Goal: Navigation & Orientation: Find specific page/section

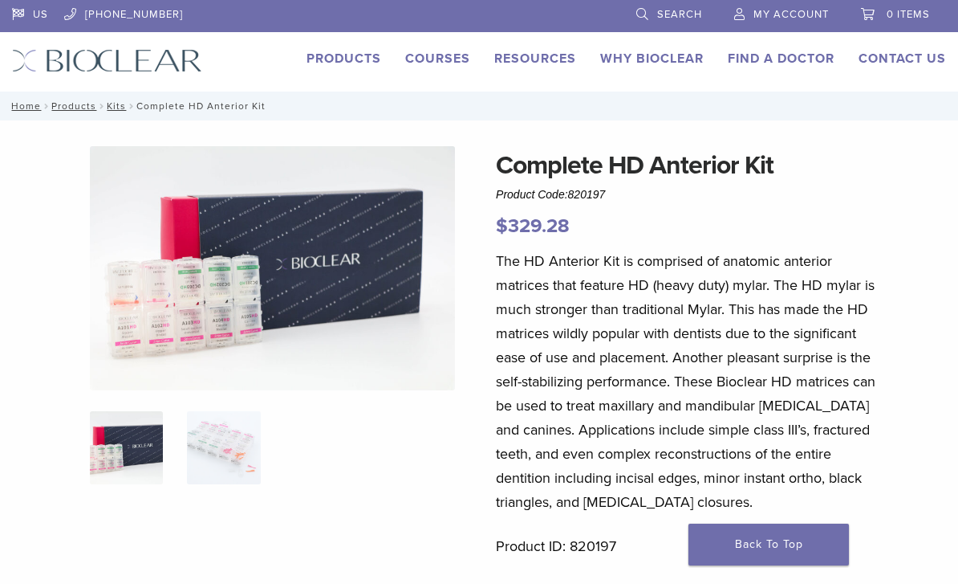
click at [340, 56] on link "Products" at bounding box center [344, 59] width 75 height 16
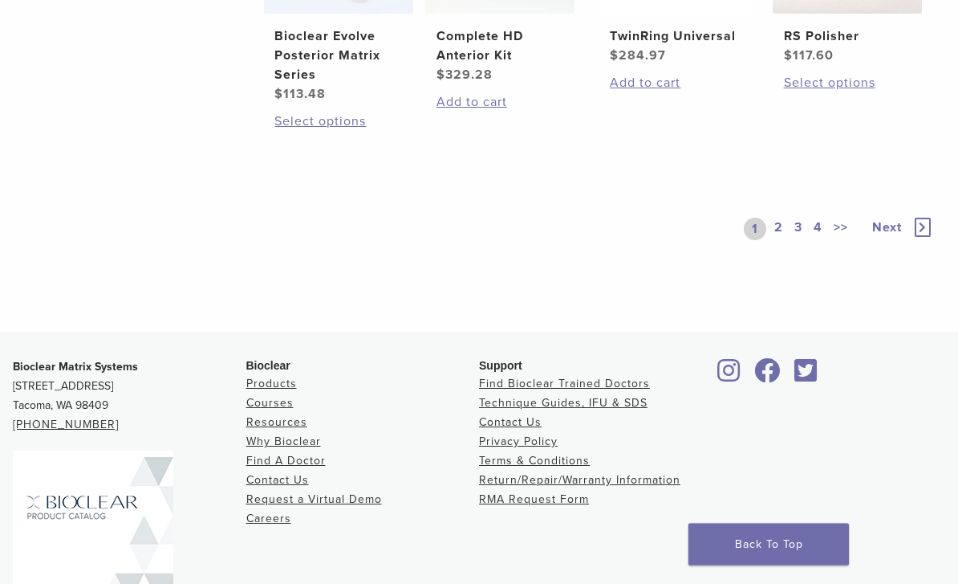
scroll to position [1333, 0]
click at [782, 240] on link "2" at bounding box center [778, 229] width 15 height 22
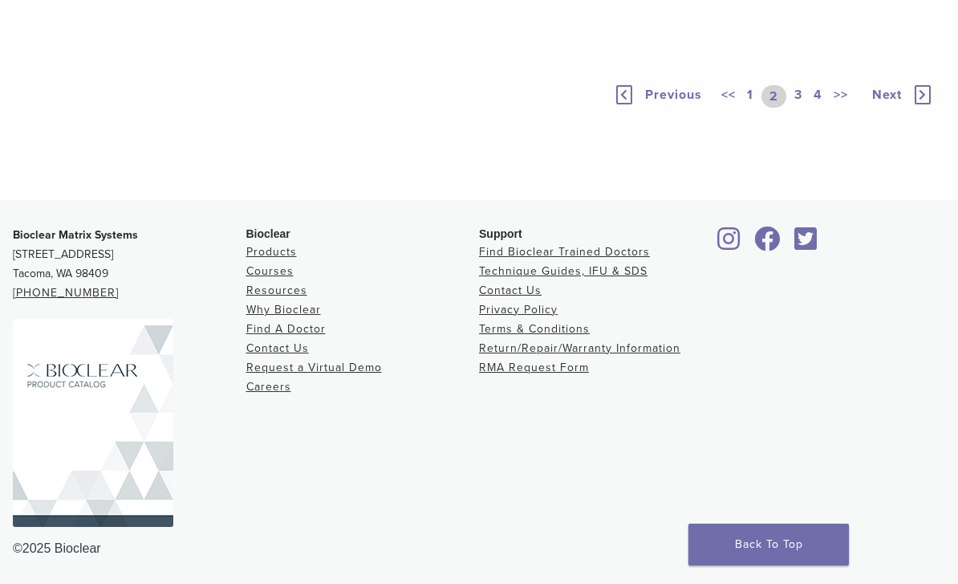
scroll to position [1425, 0]
click at [794, 108] on link "3" at bounding box center [798, 96] width 14 height 22
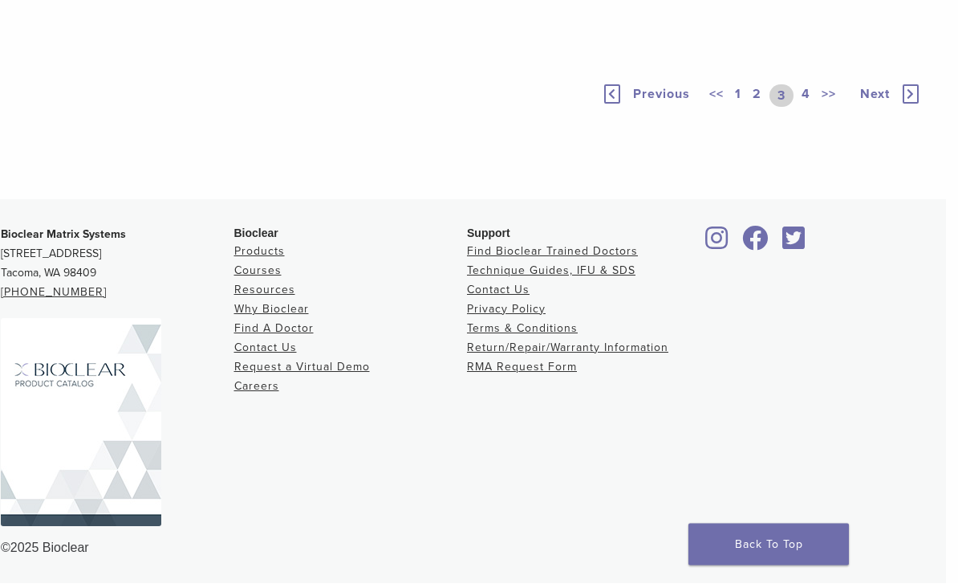
scroll to position [1464, 12]
click at [801, 108] on link "4" at bounding box center [806, 96] width 15 height 22
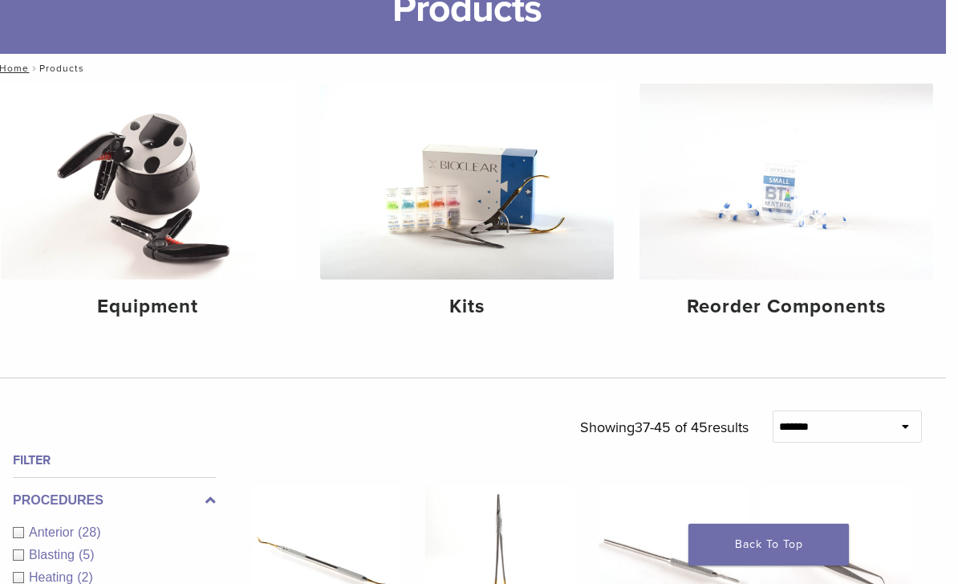
scroll to position [0, 12]
